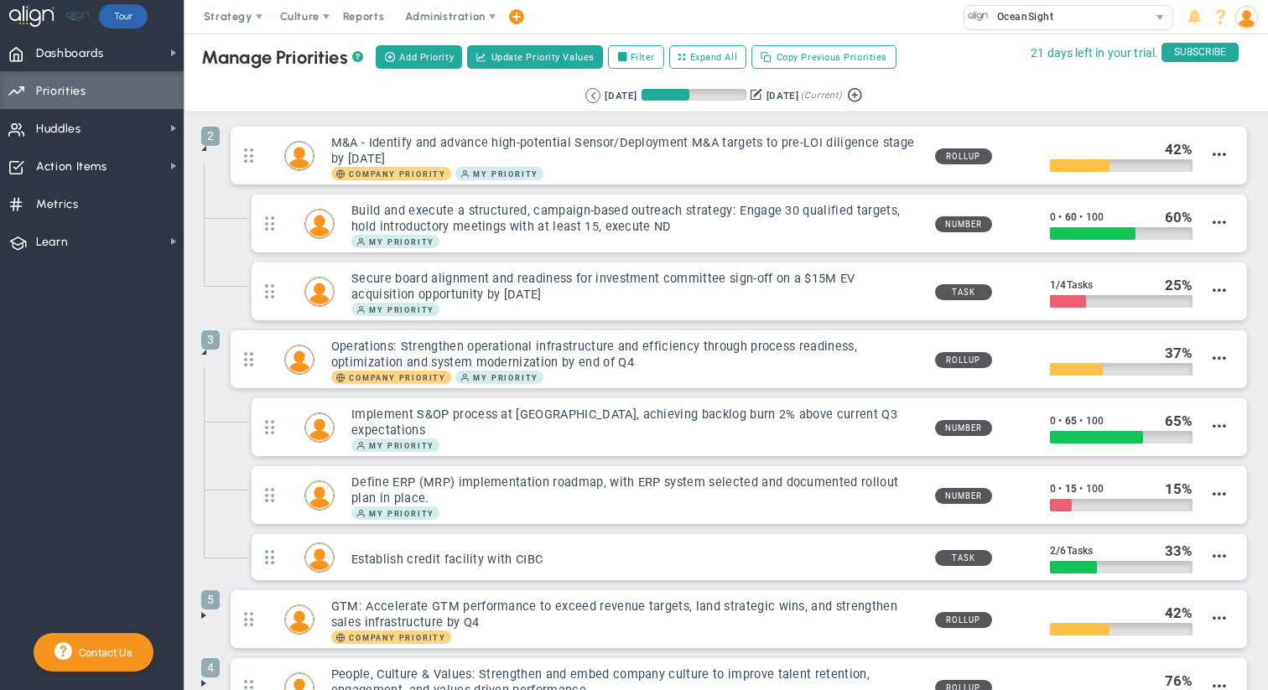
scroll to position [89, 0]
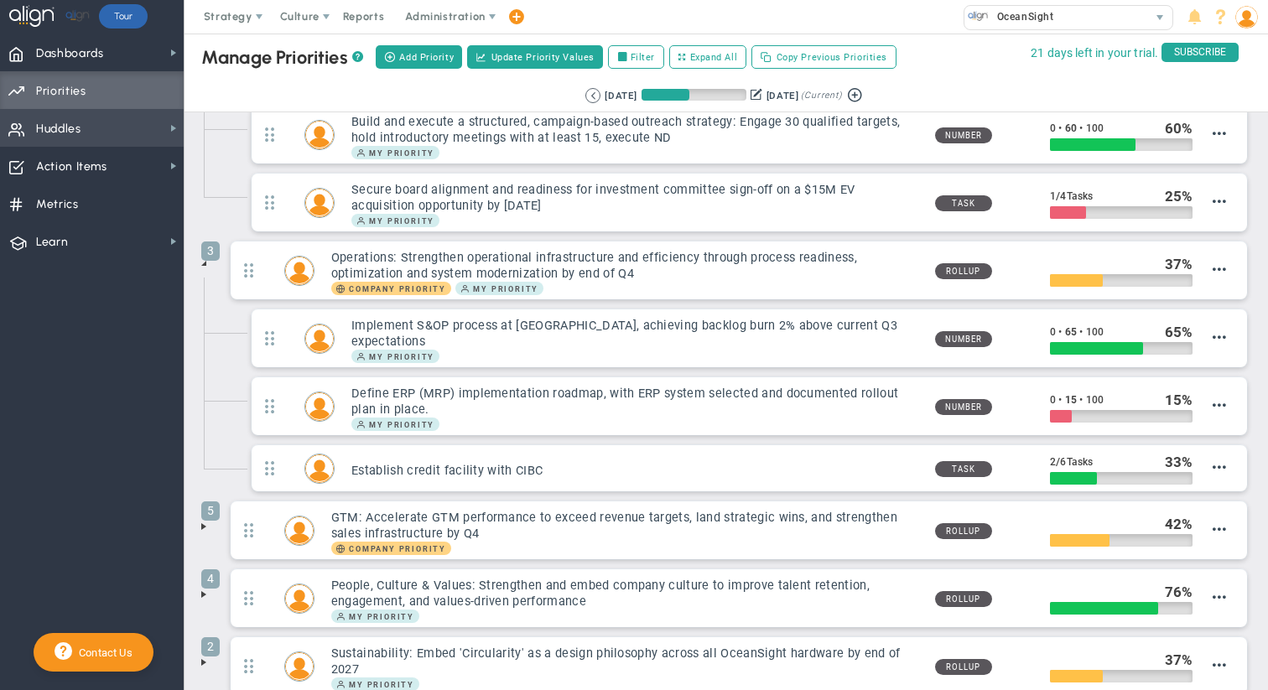
click at [62, 131] on span "Huddles" at bounding box center [58, 129] width 45 height 35
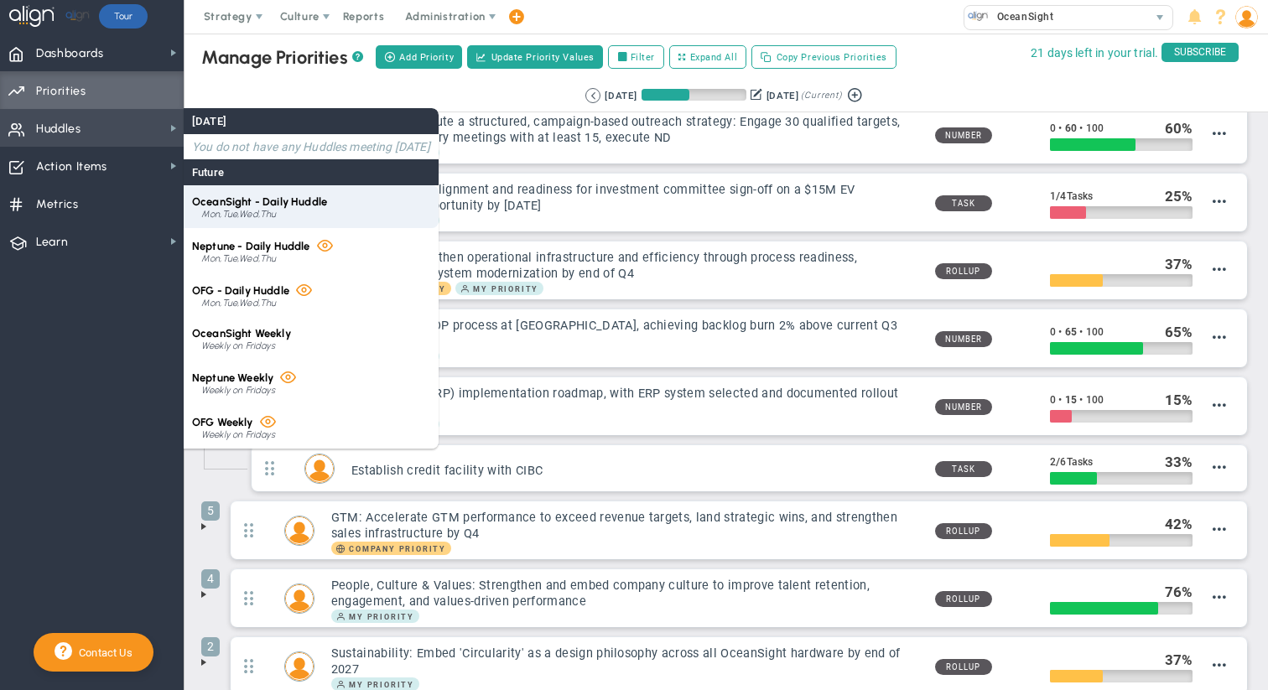
click at [305, 198] on span "OceanSight - Daily Huddle" at bounding box center [259, 201] width 135 height 13
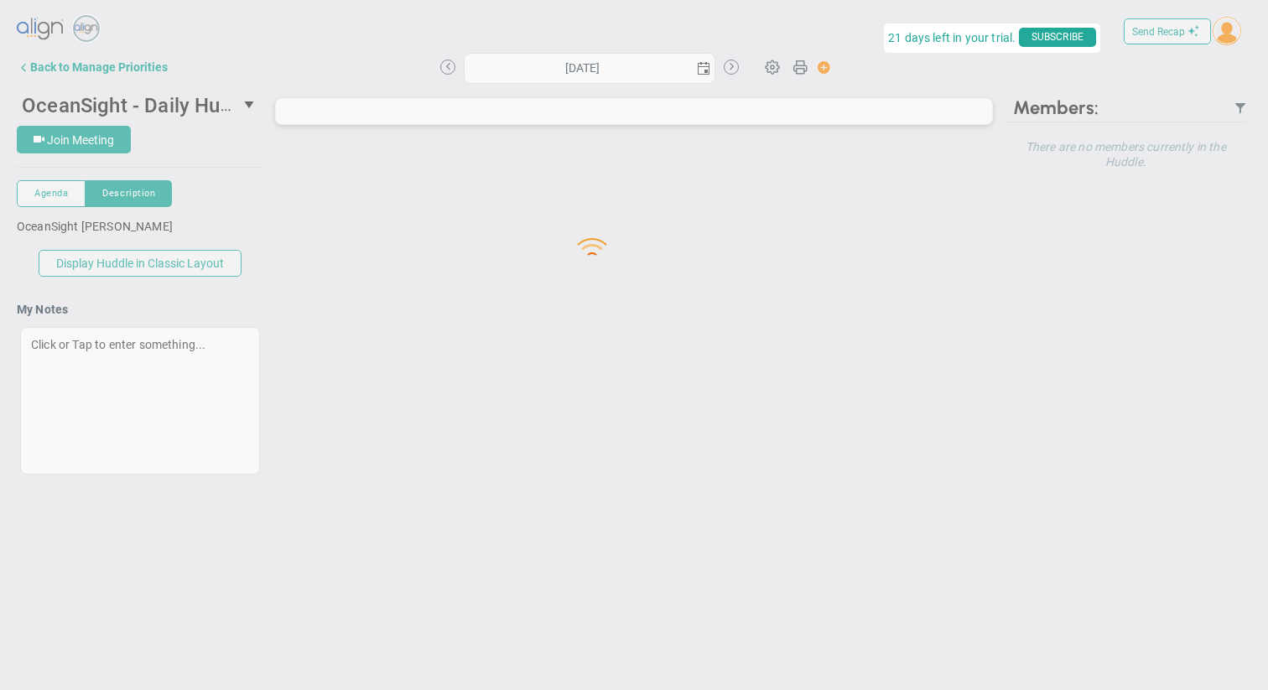
type input "[DATE]"
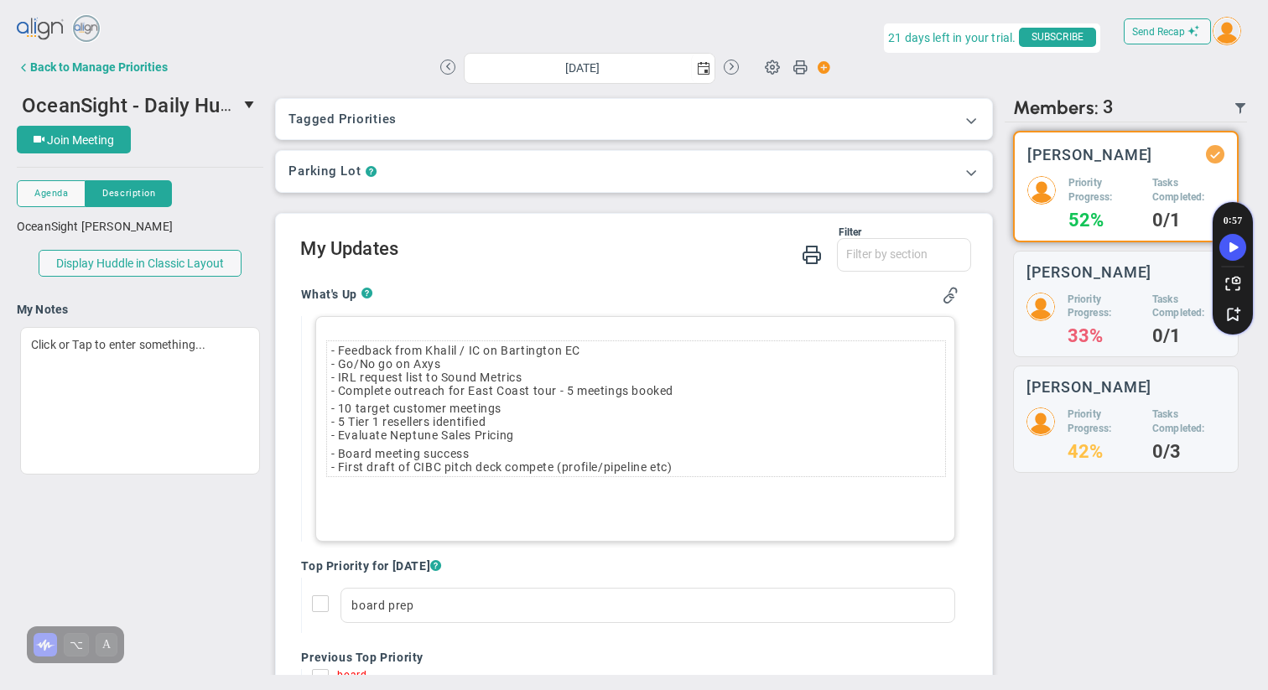
click at [331, 348] on td "- Feedback from Khalil / IC on Bartington EC - Go/No go on Axys - IRL request l…" at bounding box center [635, 370] width 617 height 59
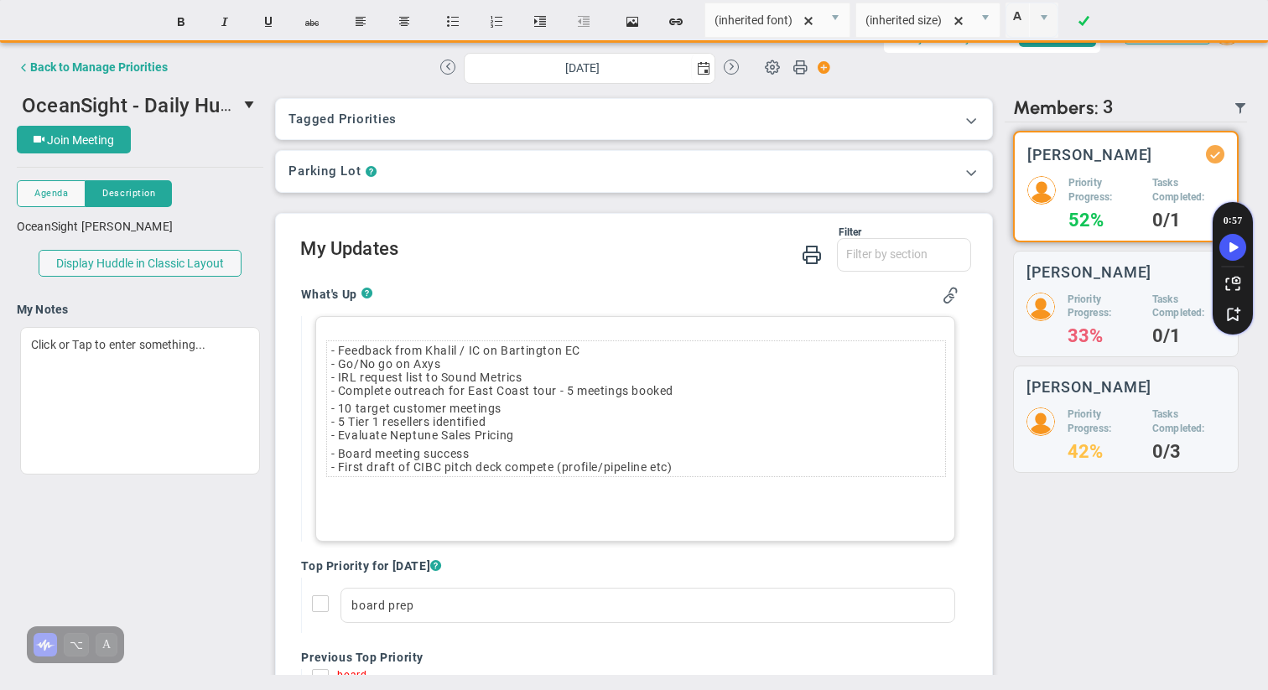
click at [350, 323] on div "- Feedback from Khalil / IC on Bartington EC - Go/No go on Axys - IRL request l…" at bounding box center [634, 429] width 639 height 226
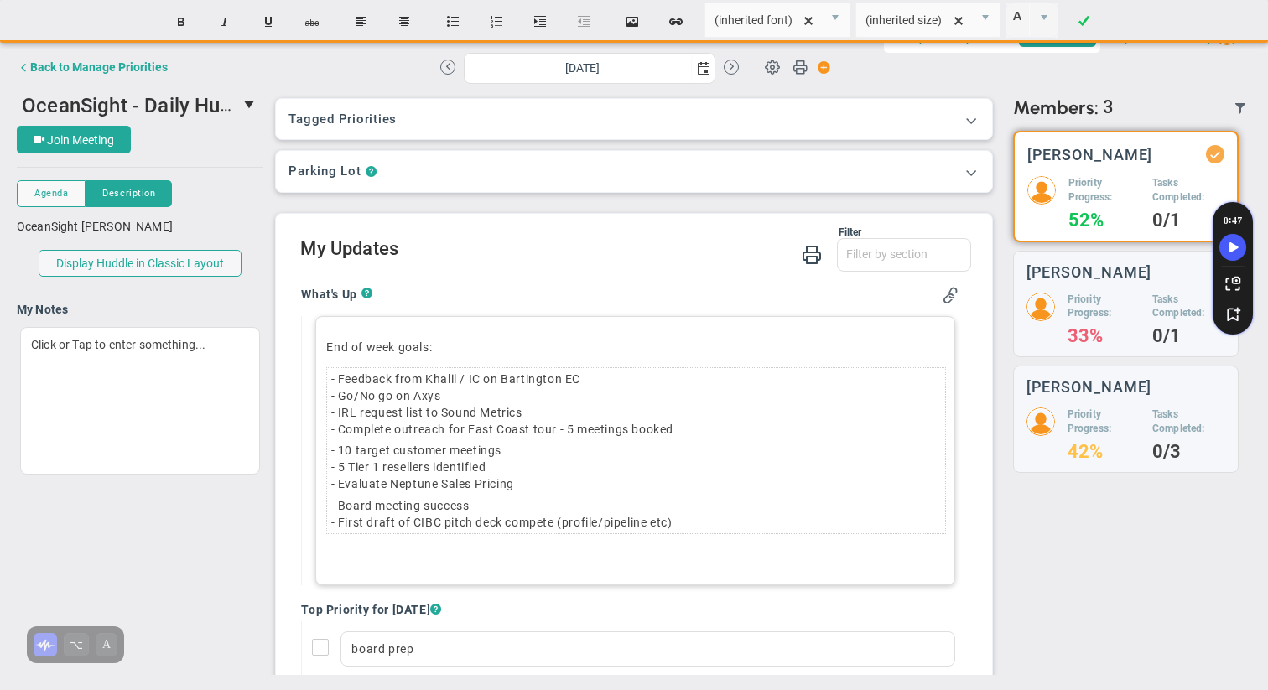
click at [471, 393] on td "- Feedback from Khalil / IC on Bartington EC - Go/No go on Axys - IRL request l…" at bounding box center [635, 404] width 617 height 72
click at [546, 413] on td "- Feedback from Khalil / IC on Bartington EC - Go/No go on Axys - IRL request l…" at bounding box center [635, 404] width 617 height 72
click at [531, 485] on td "- 10 target customer meetings - 5 Tier 1 resellers identified - Evaluate Neptun…" at bounding box center [635, 467] width 617 height 55
click at [490, 509] on td "- Board meeting success - First draft of CIBC pitch deck compete (profile/pipel…" at bounding box center [635, 514] width 617 height 39
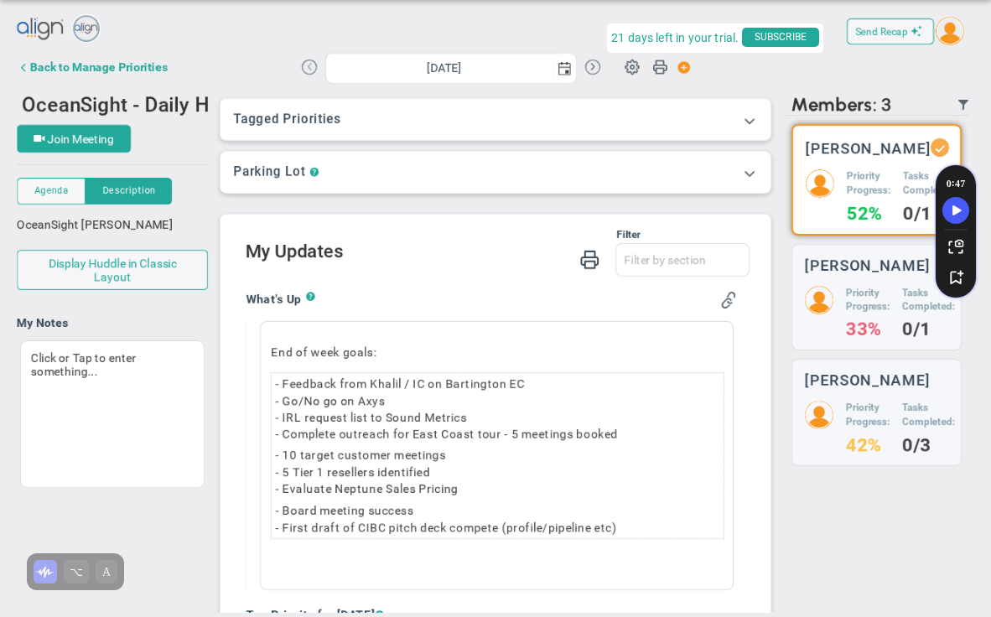
click at [305, 71] on button at bounding box center [309, 67] width 15 height 15
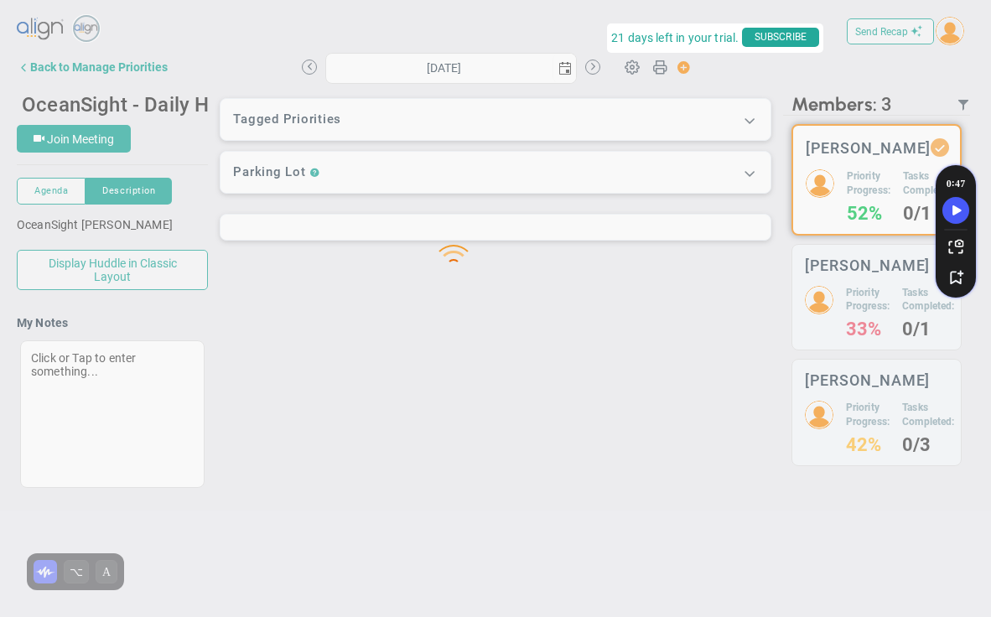
type input "[DATE]"
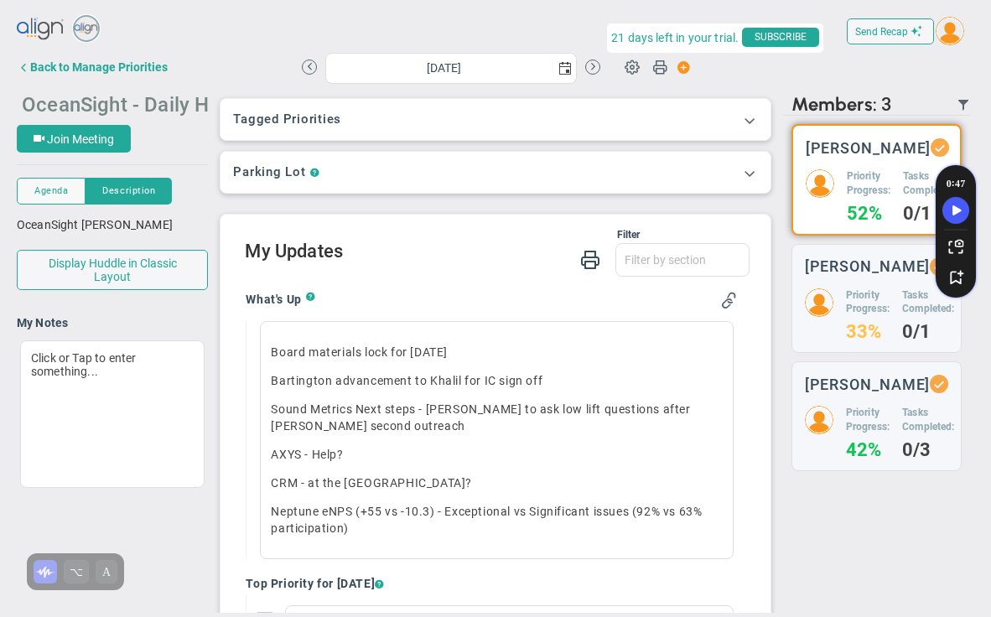
click at [204, 93] on span "OceanSight - Daily Huddle" at bounding box center [141, 104] width 238 height 26
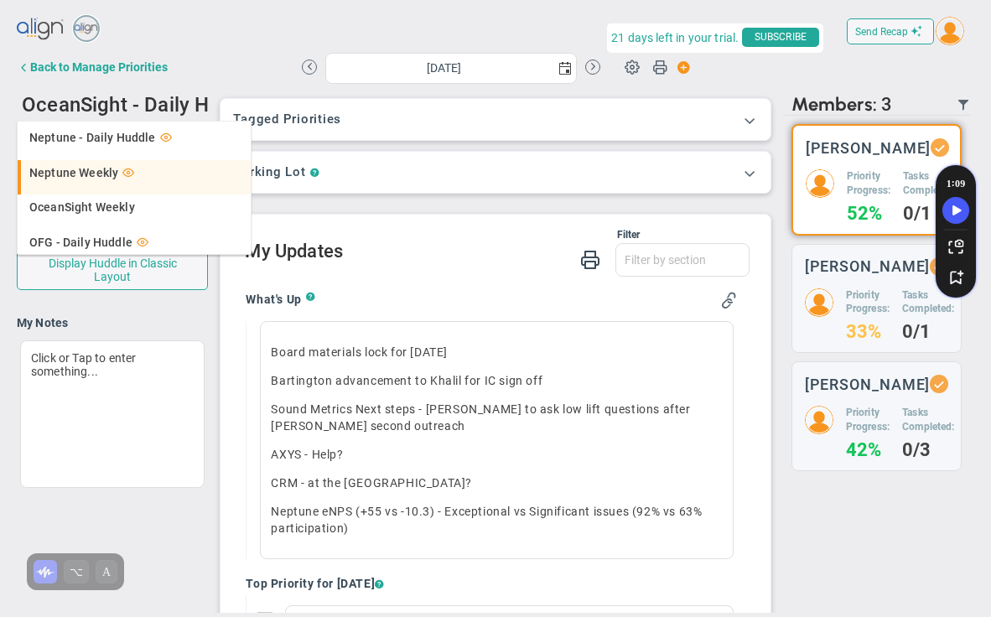
click at [84, 173] on span "Neptune Weekly" at bounding box center [73, 173] width 89 height 12
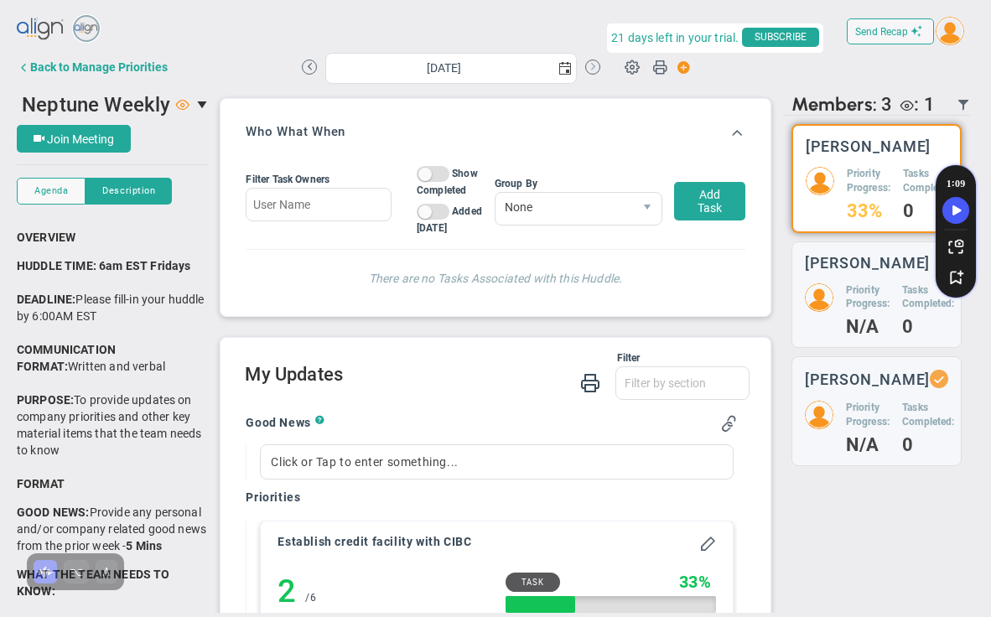
click at [594, 70] on button at bounding box center [592, 67] width 15 height 15
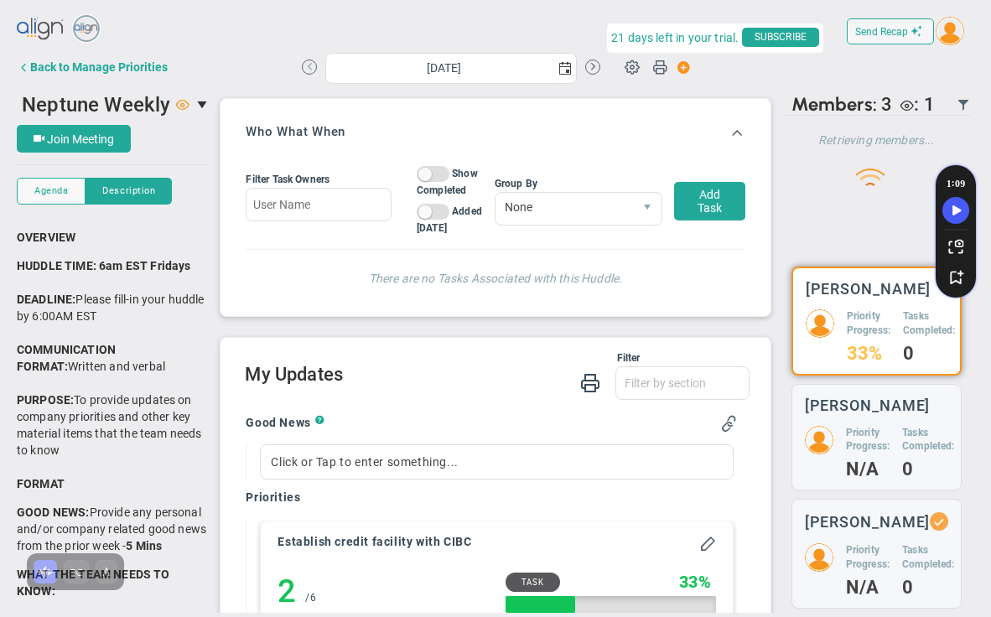
click at [308, 65] on button at bounding box center [309, 67] width 15 height 15
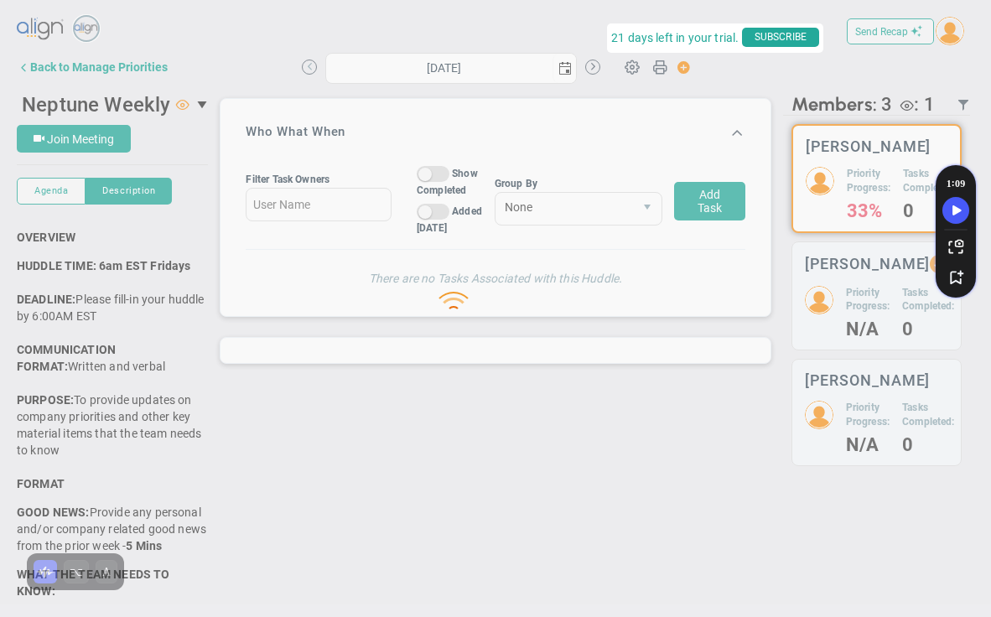
type input "[DATE]"
